Goal: Task Accomplishment & Management: Manage account settings

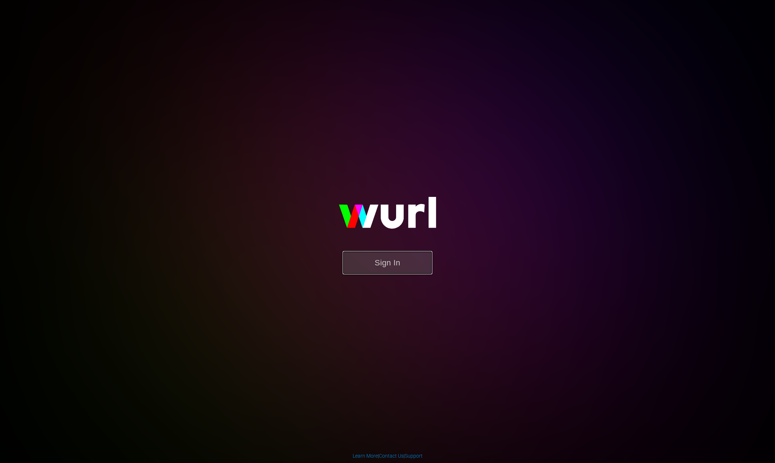
click at [394, 262] on button "Sign In" at bounding box center [388, 262] width 90 height 23
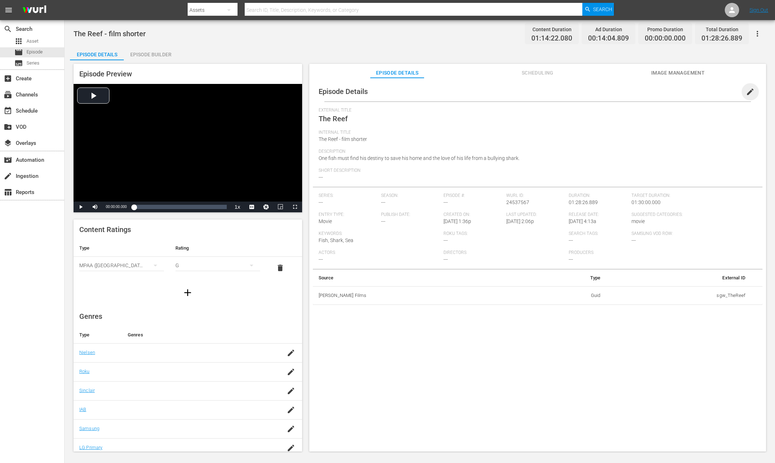
click at [747, 90] on span "edit" at bounding box center [750, 92] width 9 height 9
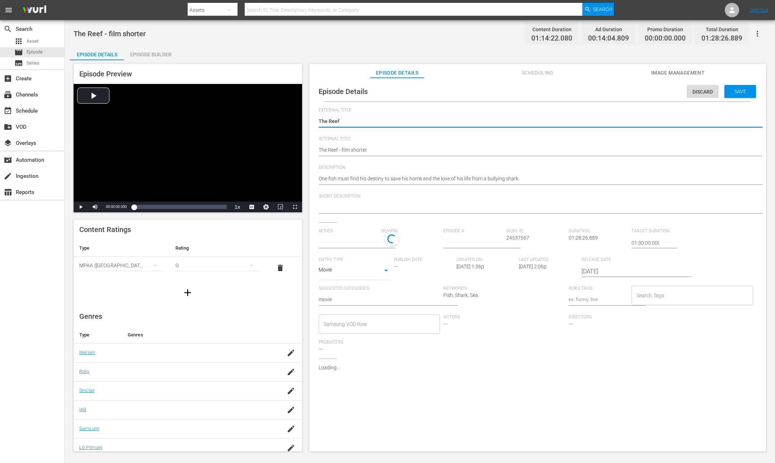
type input "No Series"
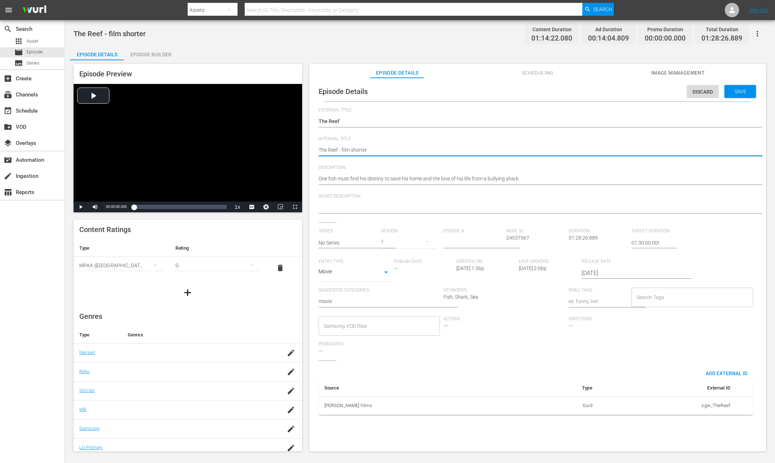
type textarea "DThe Reef - film shorter"
type textarea "DOThe Reef - film shorter"
type textarea "DO The Reef - film shorter"
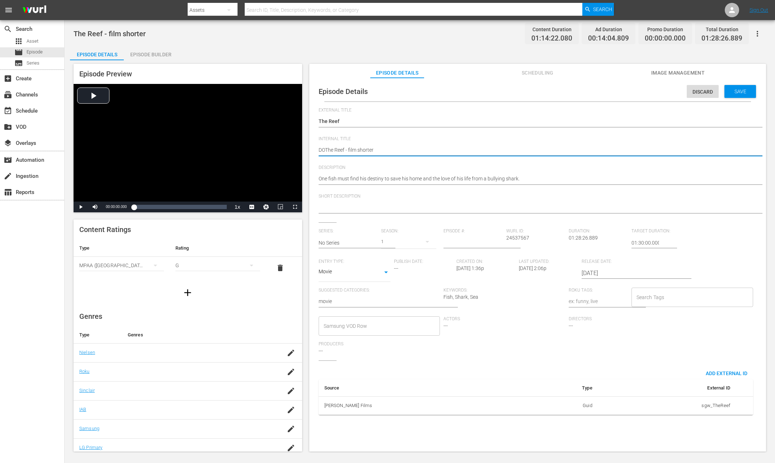
type textarea "DO The Reef - film shorter"
type textarea "DO NThe Reef - film shorter"
type textarea "DO NOThe Reef - film shorter"
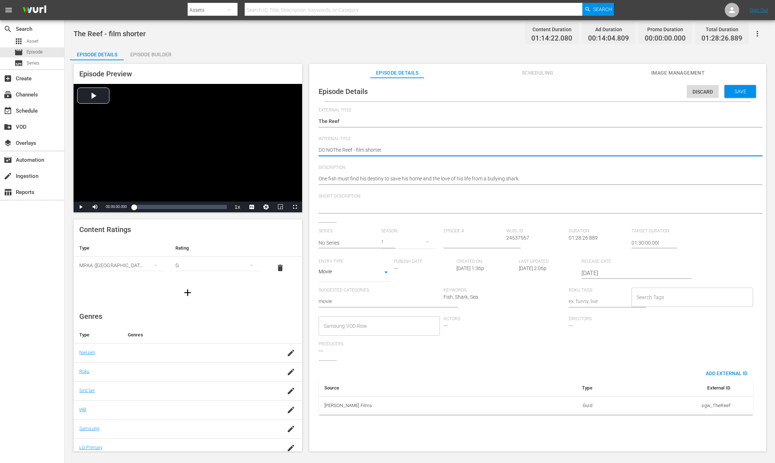
type textarea "DO NOTThe Reef - film shorter"
type textarea "DO NOT The Reef - film shorter"
type textarea "DO NOT [PERSON_NAME] Reef - film shorter"
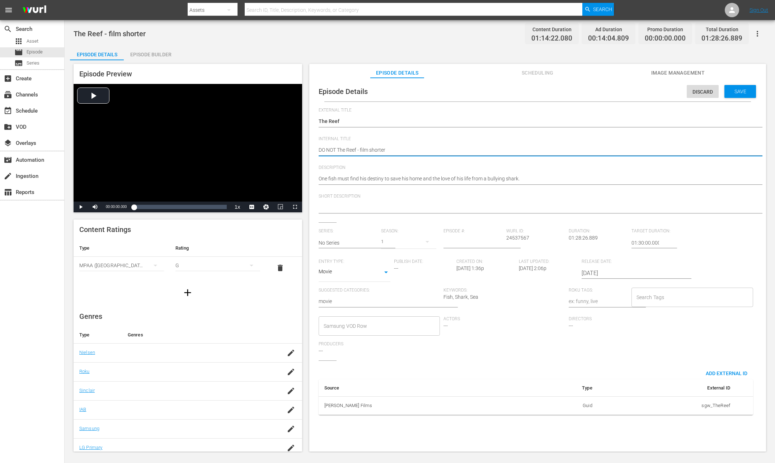
type textarea "DO NOT [PERSON_NAME] Reef - film shorter"
type textarea "DO NOT USThe Reef - film shorter"
type textarea "DO NOT USEThe Reef - film shorter"
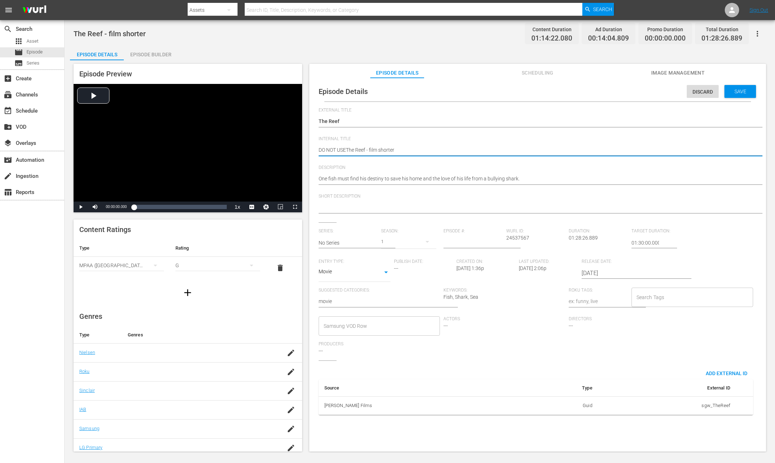
type textarea "DO NOT USE The Reef - film shorter"
click at [736, 93] on span "Save" at bounding box center [739, 92] width 23 height 6
